Goal: Check status: Check status

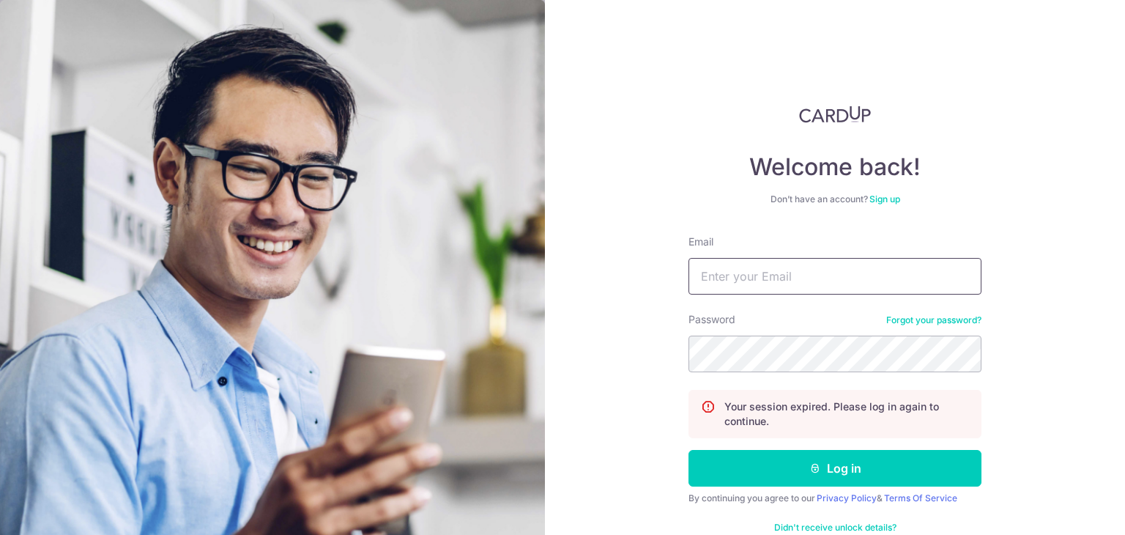
click at [783, 273] on input "Email" at bounding box center [835, 276] width 293 height 37
type input "[PERSON_NAME][EMAIL_ADDRESS][PERSON_NAME][DOMAIN_NAME]"
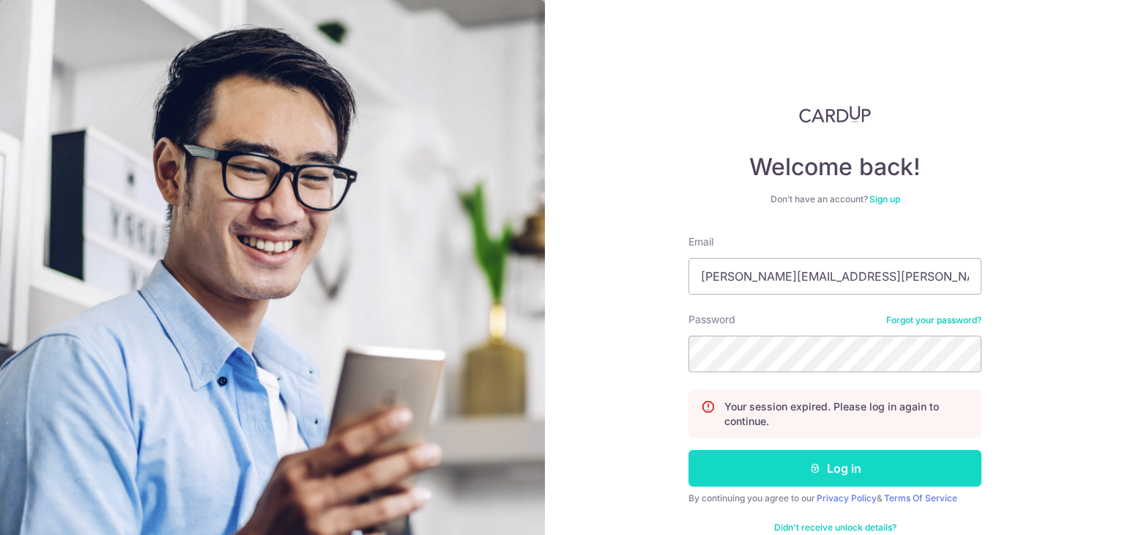
click at [832, 473] on button "Log in" at bounding box center [835, 468] width 293 height 37
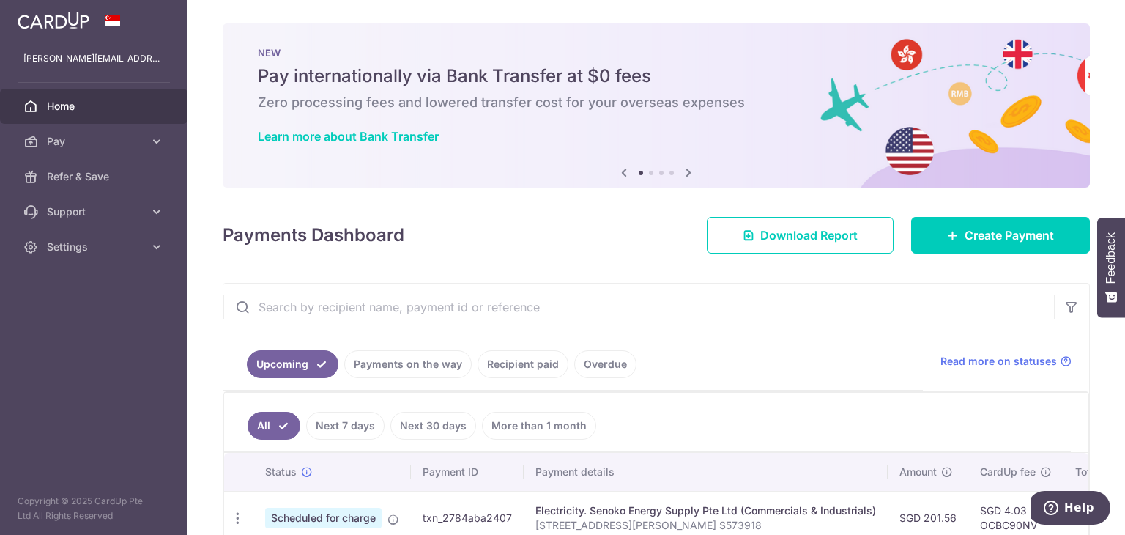
scroll to position [86, 0]
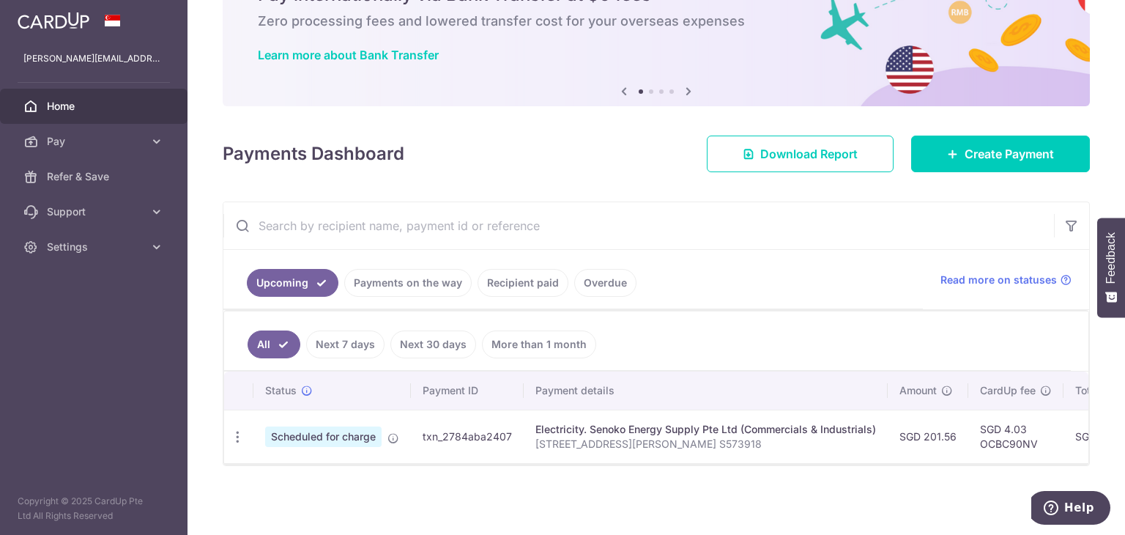
click at [426, 273] on link "Payments on the way" at bounding box center [407, 283] width 127 height 28
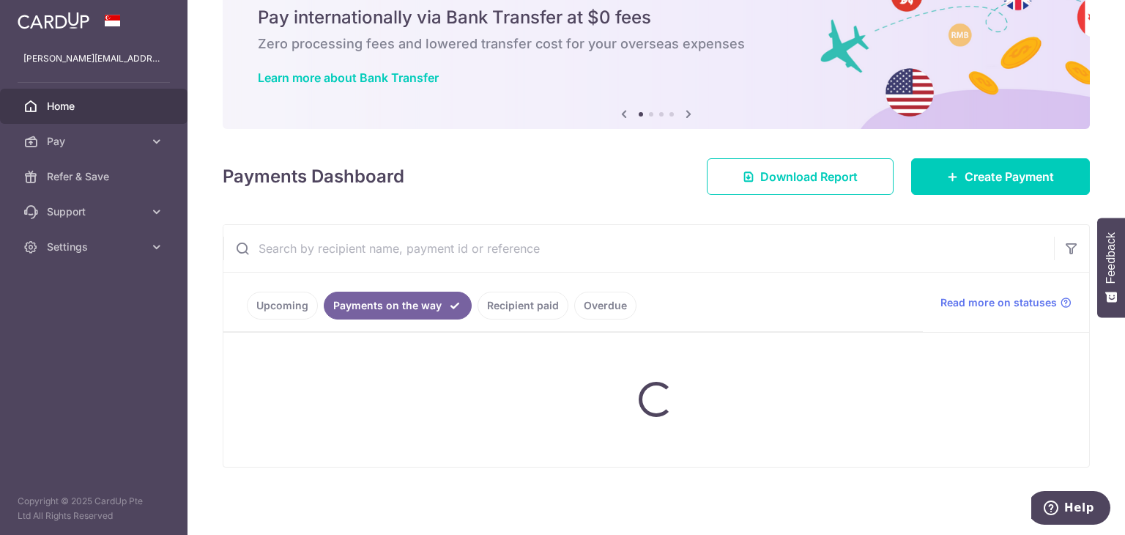
scroll to position [25, 0]
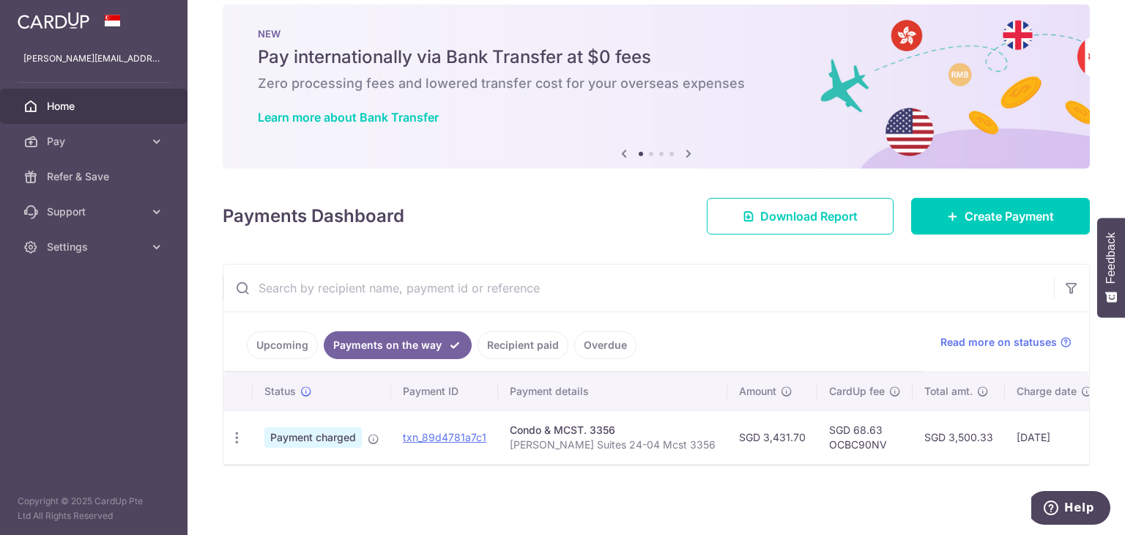
click at [284, 337] on link "Upcoming" at bounding box center [282, 345] width 71 height 28
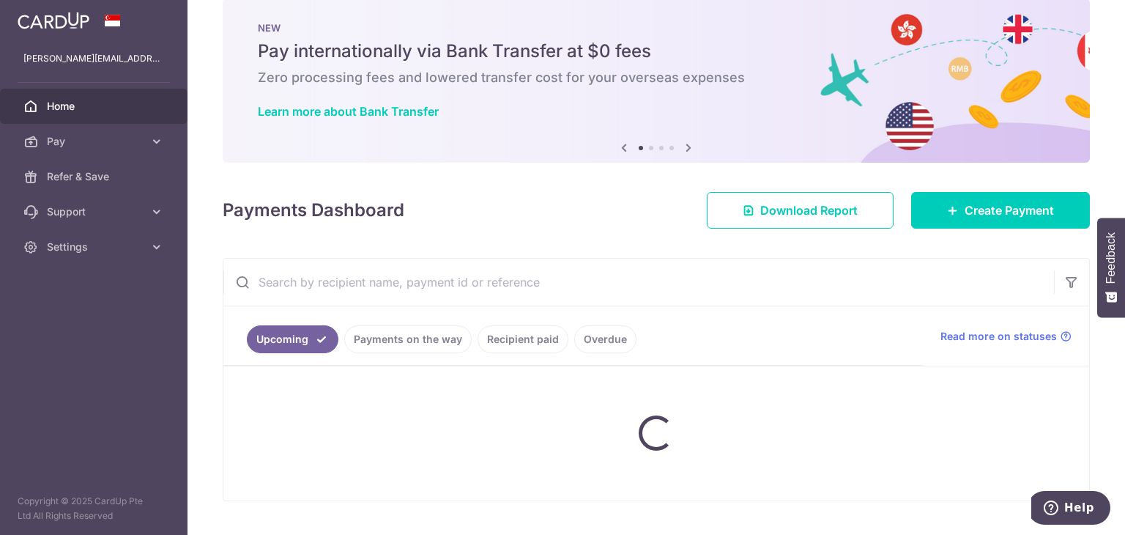
scroll to position [86, 0]
